Goal: Transaction & Acquisition: Purchase product/service

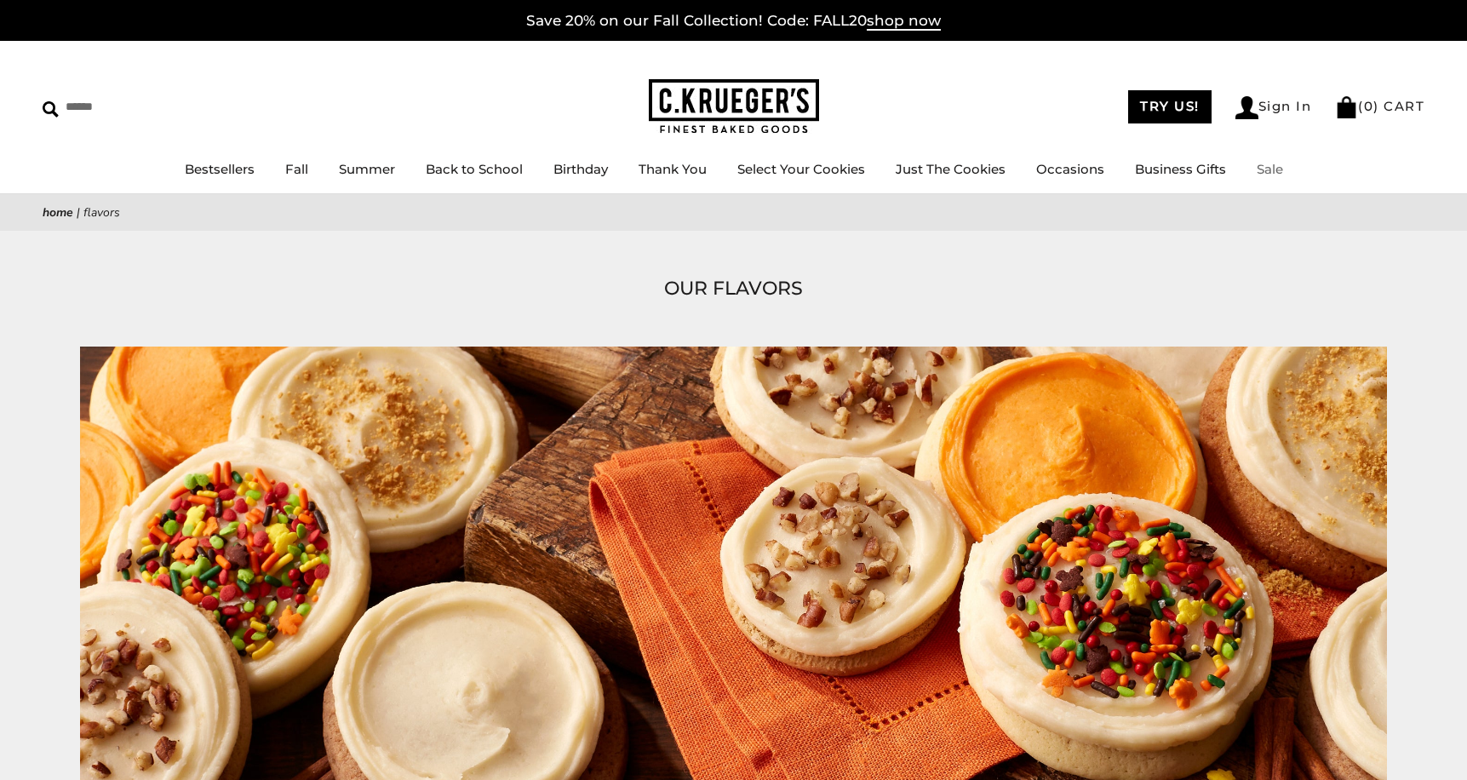
click at [1271, 169] on link "Sale" at bounding box center [1269, 169] width 26 height 16
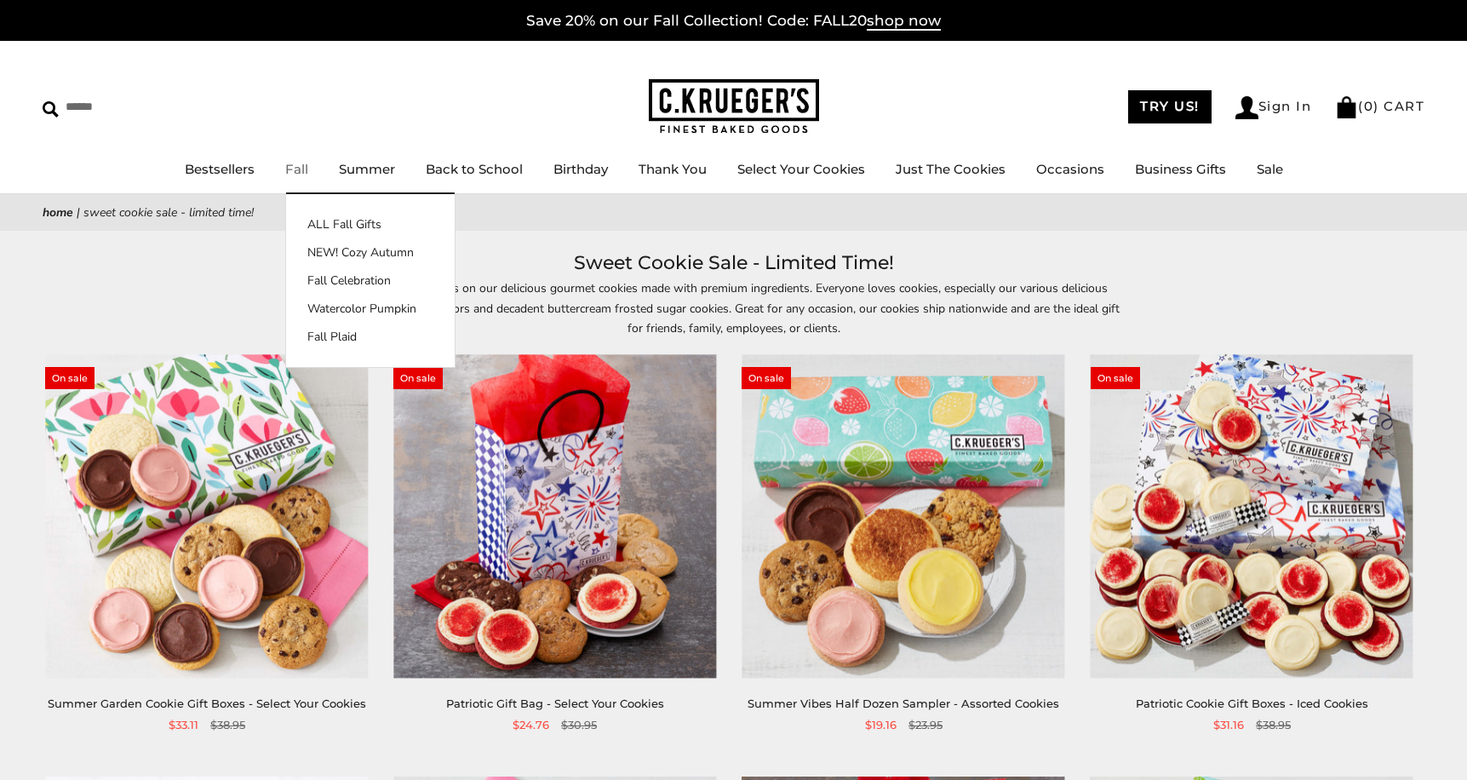
click at [296, 167] on link "Fall" at bounding box center [296, 169] width 23 height 16
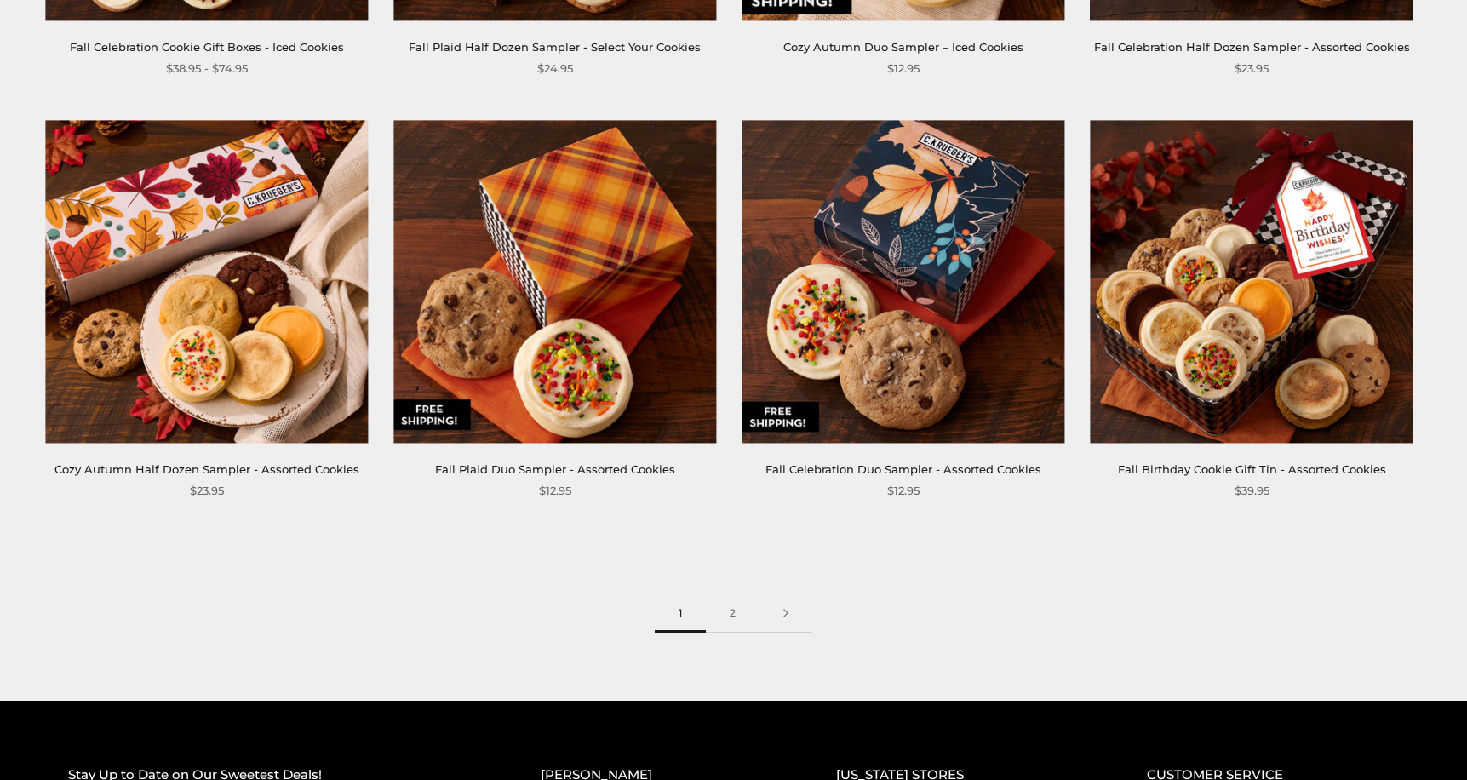
scroll to position [2777, 0]
